Goal: Navigation & Orientation: Go to known website

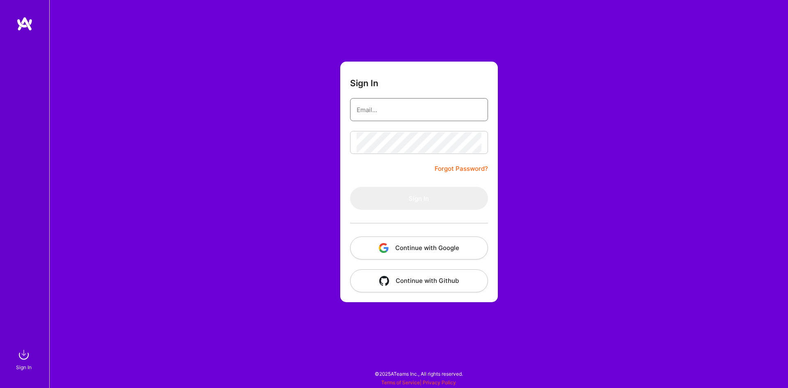
click at [388, 107] on input "email" at bounding box center [419, 109] width 125 height 21
click at [389, 110] on input "email" at bounding box center [419, 109] width 125 height 21
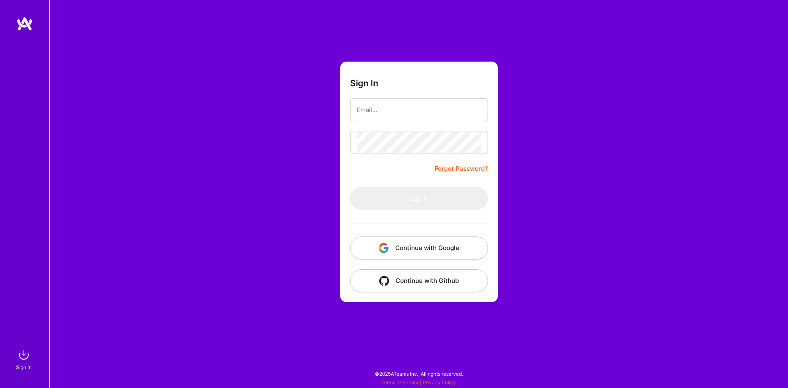
click at [419, 242] on button "Continue with Google" at bounding box center [419, 247] width 138 height 23
